Goal: Information Seeking & Learning: Learn about a topic

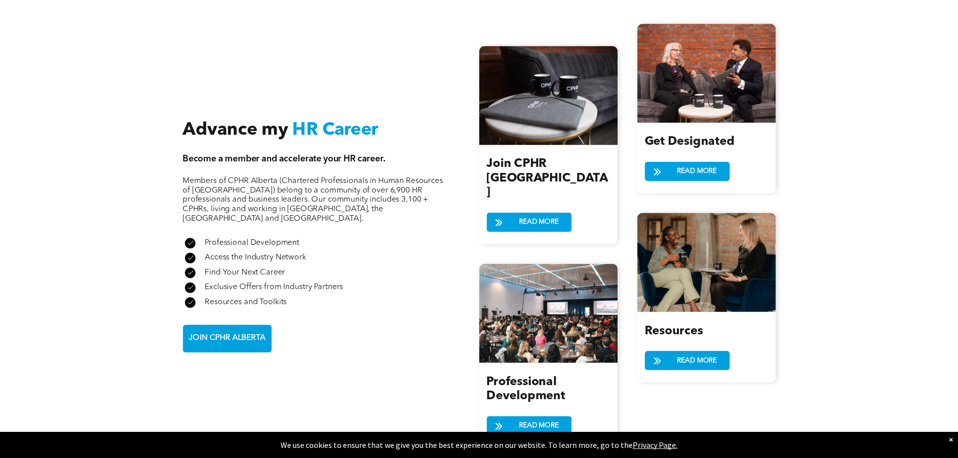
scroll to position [1107, 0]
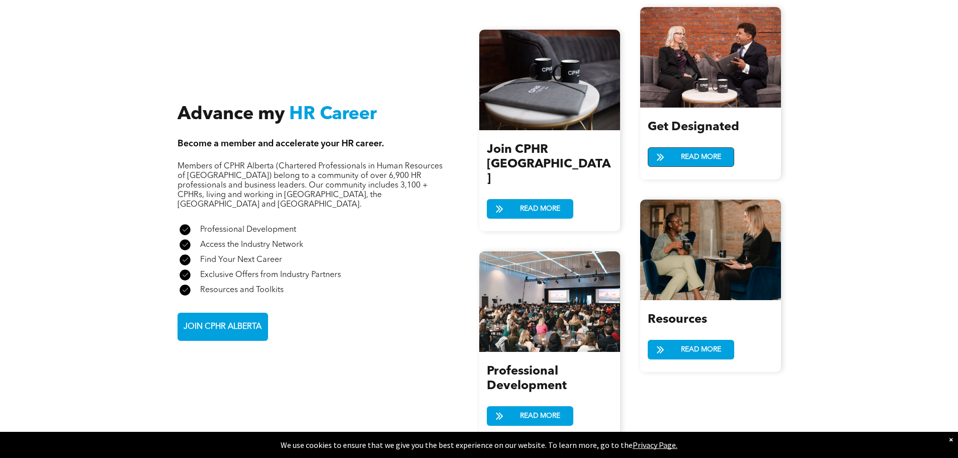
click at [685, 148] on span "READ MORE" at bounding box center [701, 157] width 47 height 19
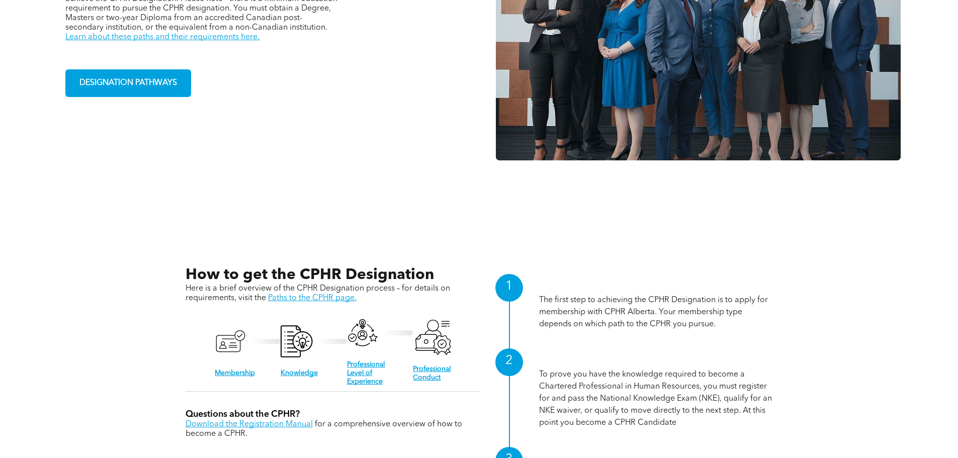
scroll to position [906, 0]
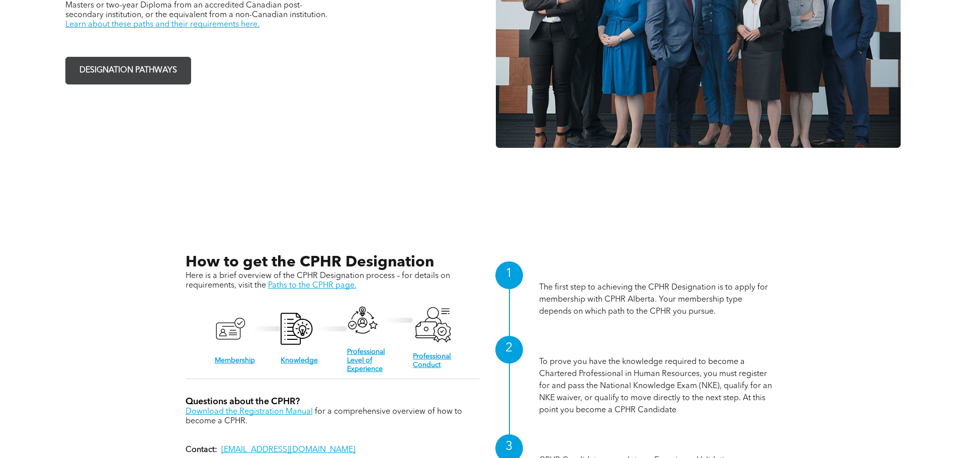
click at [138, 66] on span "DESIGNATION PATHWAYS" at bounding box center [128, 71] width 105 height 20
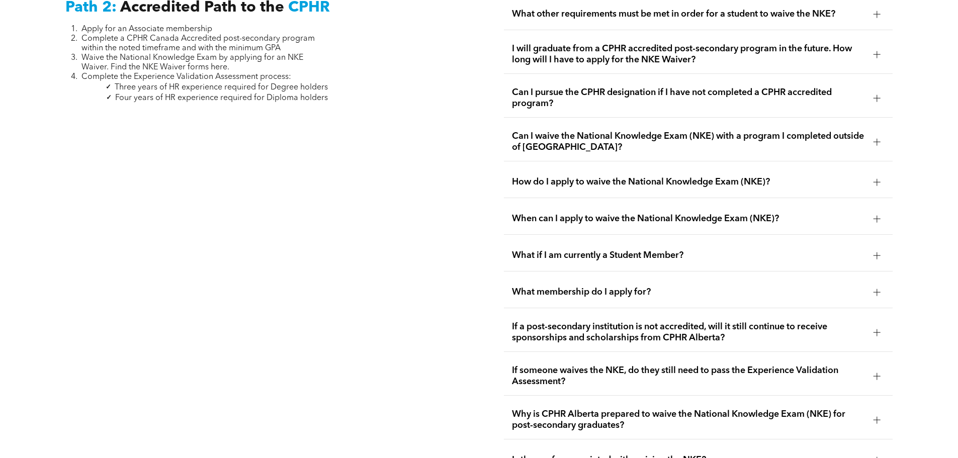
scroll to position [1711, 0]
